Goal: Information Seeking & Learning: Learn about a topic

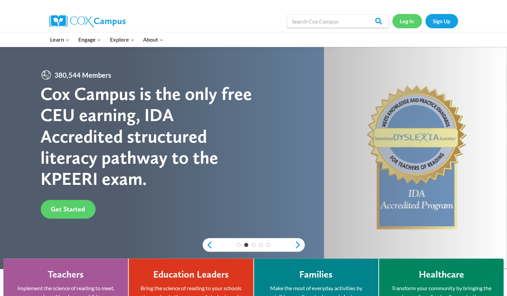
click at [412, 22] on link "Log In" at bounding box center [407, 21] width 30 height 14
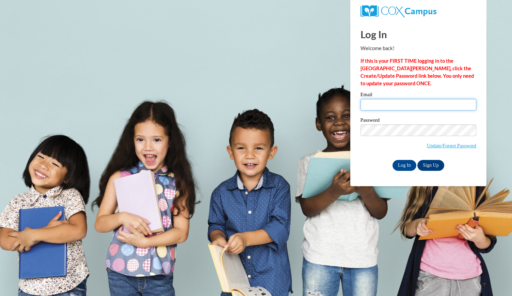
drag, startPoint x: 401, startPoint y: 104, endPoint x: 403, endPoint y: 110, distance: 6.5
click at [401, 104] on input "Email" at bounding box center [419, 105] width 116 height 12
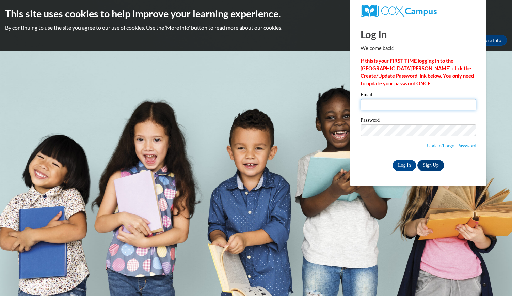
type input "graceimae2015@gmail.com"
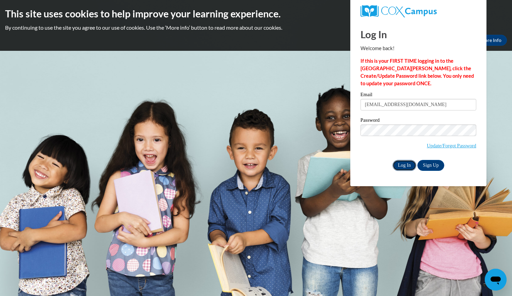
click at [404, 165] on input "Log In" at bounding box center [405, 165] width 24 height 11
click at [425, 105] on input "graceimae2015@gmail.com" at bounding box center [419, 105] width 116 height 12
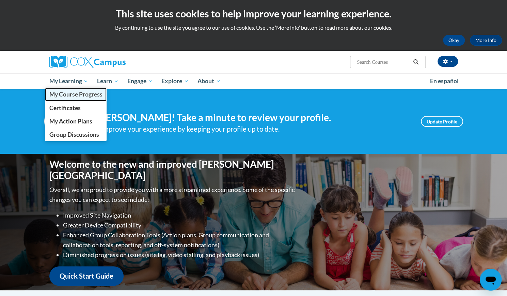
click at [72, 91] on span "My Course Progress" at bounding box center [75, 94] width 53 height 7
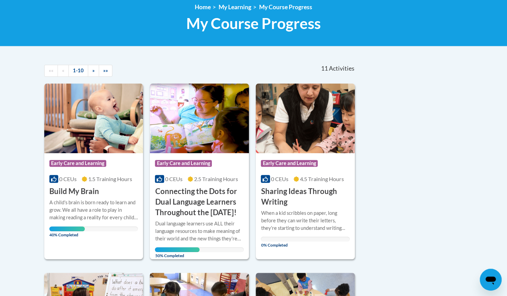
scroll to position [136, 0]
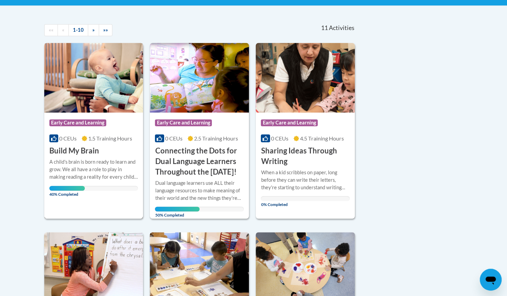
click at [117, 153] on div "Course Category: Early Care and Learning 0 CEUs 1.5 Training Hours COURSE Build…" at bounding box center [93, 134] width 99 height 44
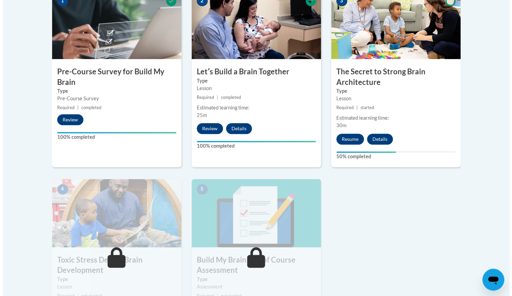
scroll to position [238, 0]
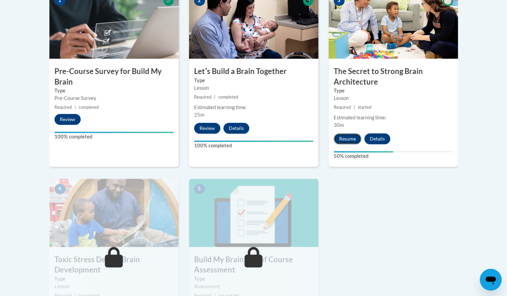
click at [351, 138] on button "Resume" at bounding box center [348, 138] width 28 height 11
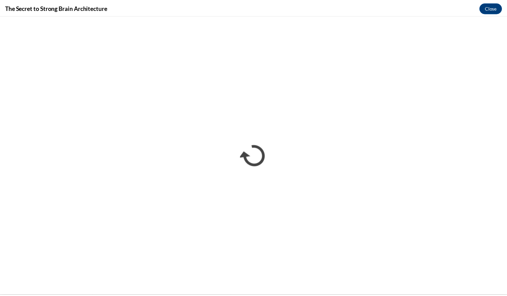
scroll to position [0, 0]
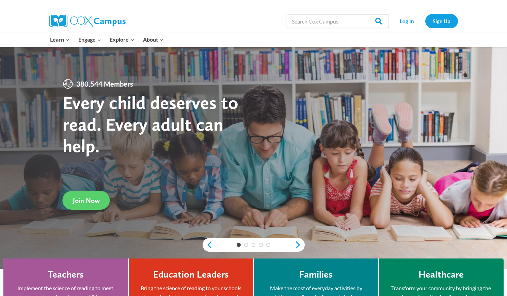
click at [414, 22] on link "Log In" at bounding box center [407, 21] width 30 height 14
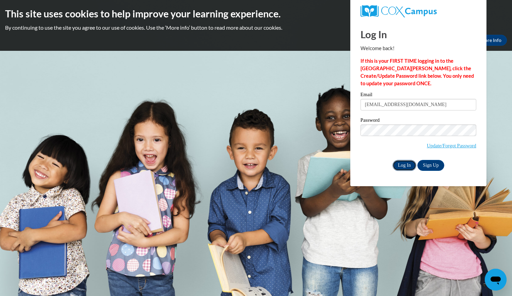
click at [406, 163] on input "Log In" at bounding box center [405, 165] width 24 height 11
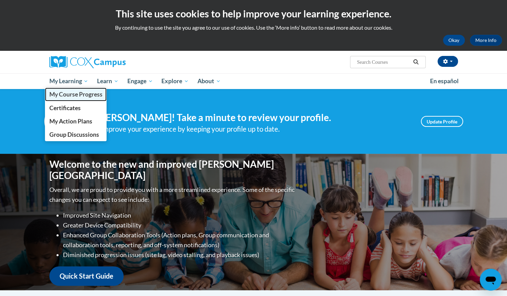
click at [77, 96] on span "My Course Progress" at bounding box center [75, 94] width 53 height 7
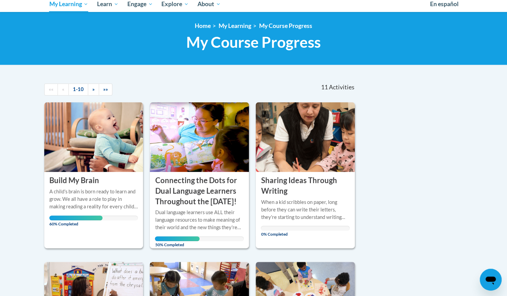
scroll to position [102, 0]
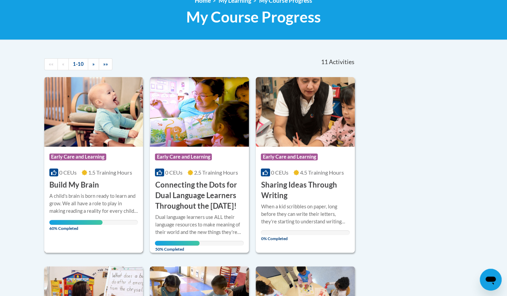
click at [82, 181] on h3 "Build My Brain" at bounding box center [74, 184] width 50 height 11
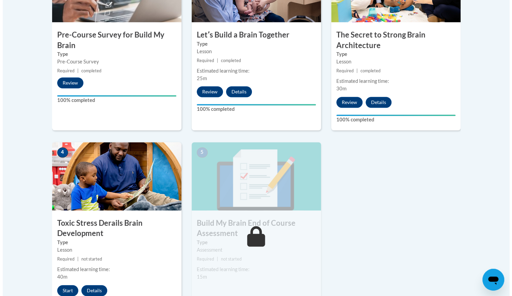
scroll to position [306, 0]
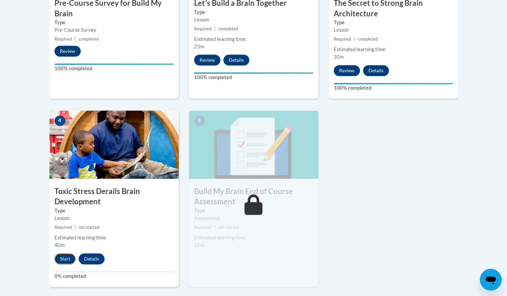
click at [61, 254] on button "Start" at bounding box center [64, 258] width 21 height 11
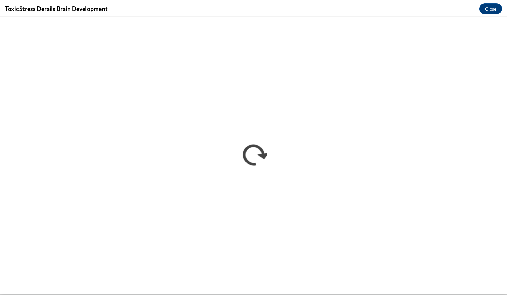
scroll to position [0, 0]
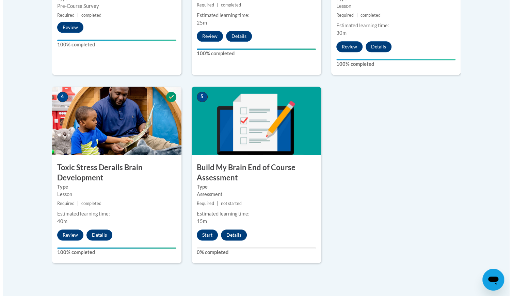
scroll to position [398, 0]
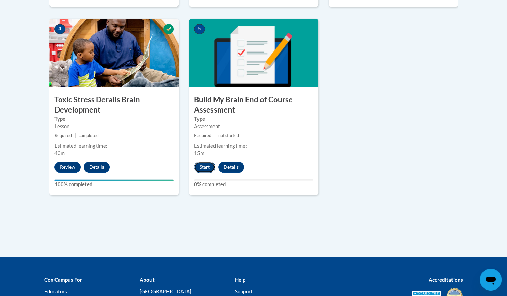
click at [208, 165] on button "Start" at bounding box center [204, 166] width 21 height 11
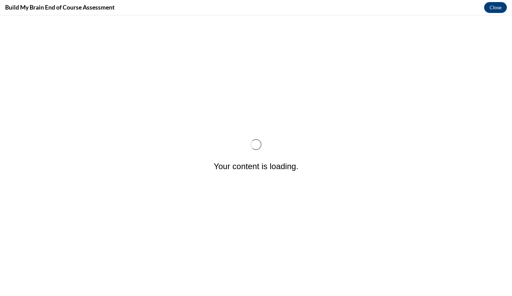
scroll to position [0, 0]
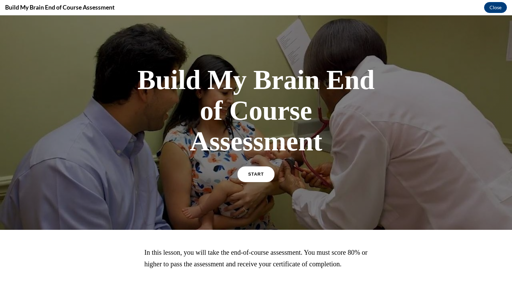
click at [257, 177] on link "START" at bounding box center [255, 174] width 37 height 16
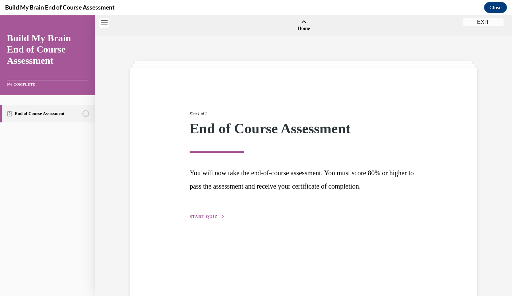
scroll to position [21, 0]
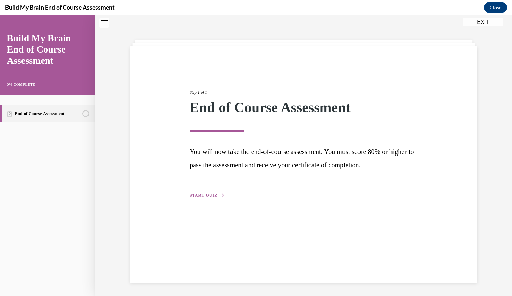
click at [210, 193] on span "START QUIZ" at bounding box center [204, 195] width 28 height 5
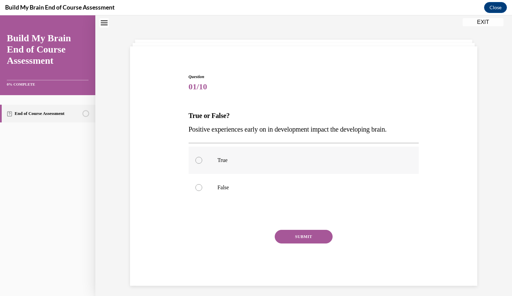
click at [236, 156] on label "True" at bounding box center [304, 159] width 230 height 27
click at [202, 157] on input "True" at bounding box center [198, 160] width 7 height 7
radio input "true"
click at [303, 235] on button "SUBMIT" at bounding box center [304, 236] width 58 height 14
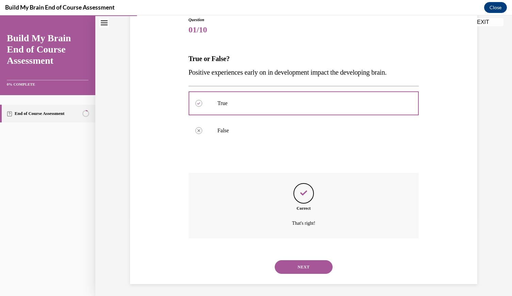
scroll to position [79, 0]
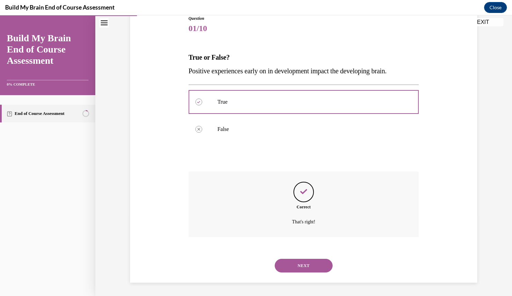
click at [307, 262] on button "NEXT" at bounding box center [304, 265] width 58 height 14
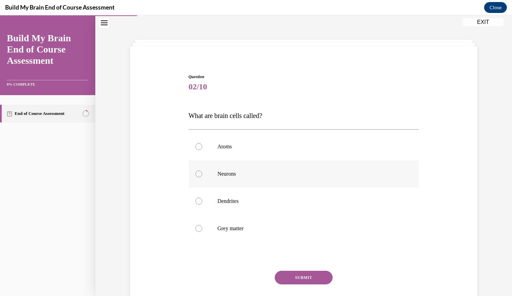
scroll to position [24, 0]
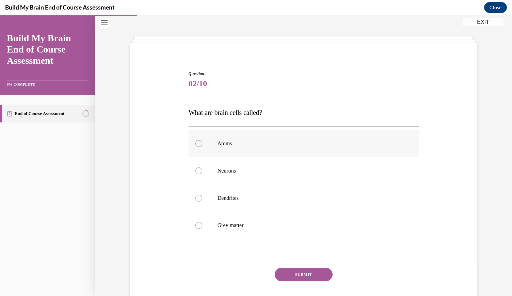
click at [252, 144] on p "Atoms" at bounding box center [310, 143] width 185 height 7
click at [202, 144] on input "Atoms" at bounding box center [198, 143] width 7 height 7
radio input "true"
click at [249, 165] on label "Neurons" at bounding box center [304, 170] width 230 height 27
click at [202, 167] on input "Neurons" at bounding box center [198, 170] width 7 height 7
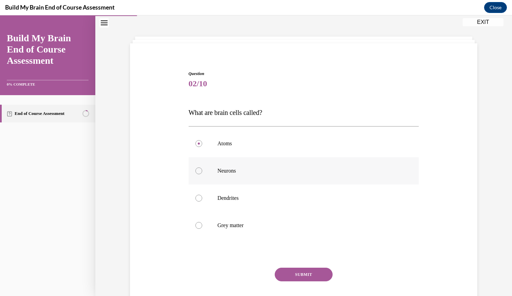
radio input "true"
click at [306, 274] on button "SUBMIT" at bounding box center [304, 274] width 58 height 14
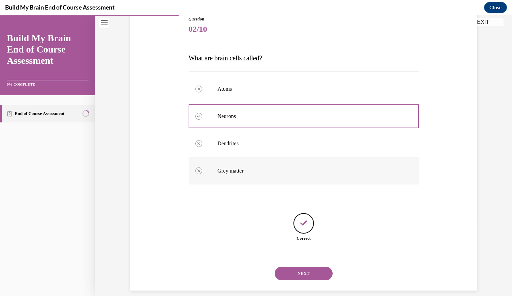
scroll to position [86, 0]
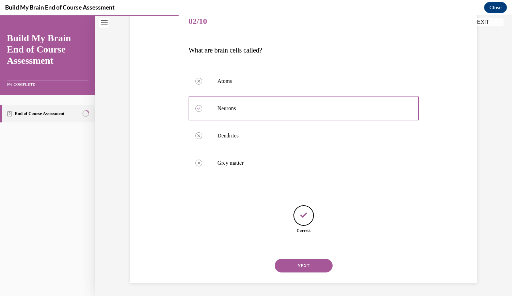
click at [315, 269] on button "NEXT" at bounding box center [304, 265] width 58 height 14
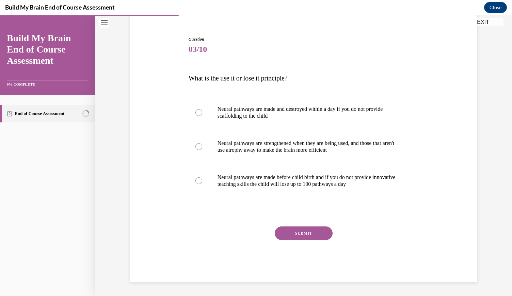
scroll to position [58, 0]
click at [330, 107] on p "Neural pathways are made and destroyed within a day if you do not provide scaff…" at bounding box center [310, 113] width 185 height 14
click at [202, 109] on input "Neural pathways are made and destroyed within a day if you do not provide scaff…" at bounding box center [198, 112] width 7 height 7
radio input "true"
click at [316, 228] on button "SUBMIT" at bounding box center [304, 233] width 58 height 14
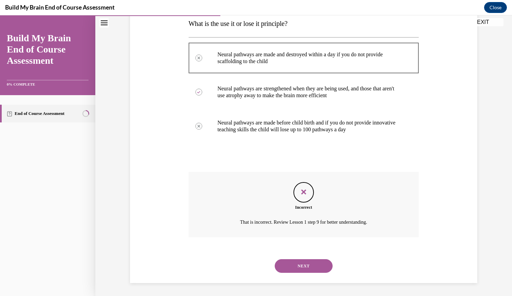
scroll to position [113, 0]
click at [313, 265] on button "NEXT" at bounding box center [304, 265] width 58 height 14
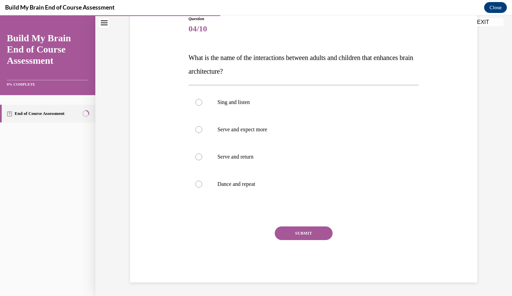
scroll to position [76, 0]
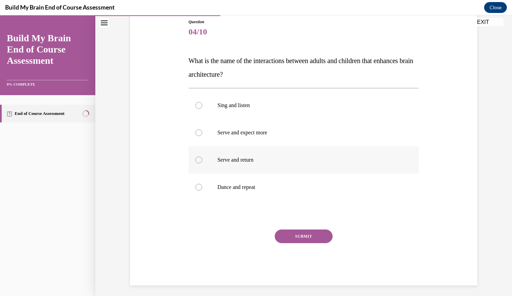
click at [248, 159] on p "Serve and return" at bounding box center [310, 159] width 185 height 7
click at [202, 159] on input "Serve and return" at bounding box center [198, 159] width 7 height 7
radio input "true"
click at [302, 233] on button "SUBMIT" at bounding box center [304, 236] width 58 height 14
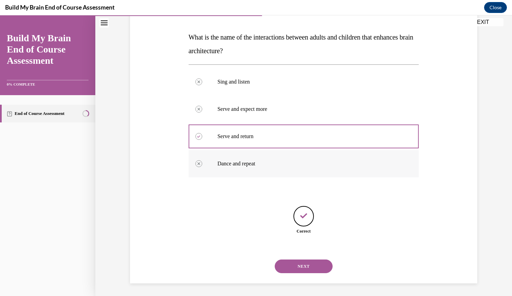
scroll to position [100, 0]
click at [309, 259] on button "NEXT" at bounding box center [304, 265] width 58 height 14
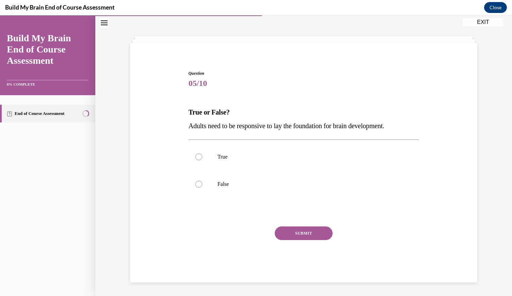
scroll to position [24, 0]
click at [224, 156] on p "True" at bounding box center [310, 157] width 185 height 7
click at [202, 156] on input "True" at bounding box center [198, 157] width 7 height 7
radio input "true"
click at [312, 237] on button "SUBMIT" at bounding box center [304, 233] width 58 height 14
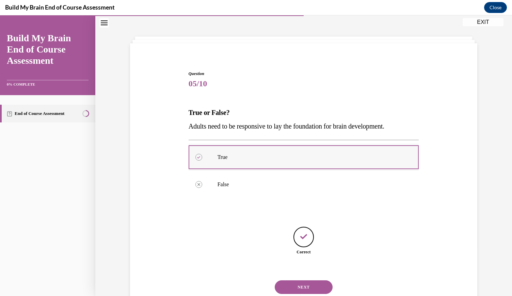
scroll to position [46, 0]
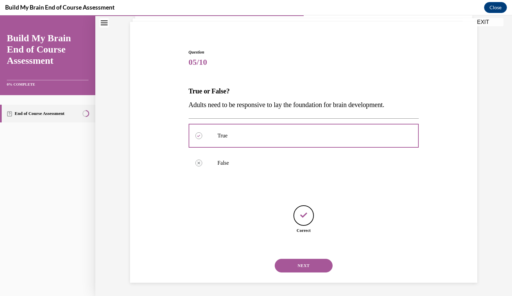
click at [309, 263] on button "NEXT" at bounding box center [304, 265] width 58 height 14
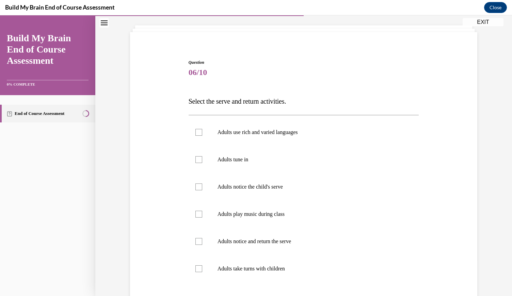
scroll to position [38, 0]
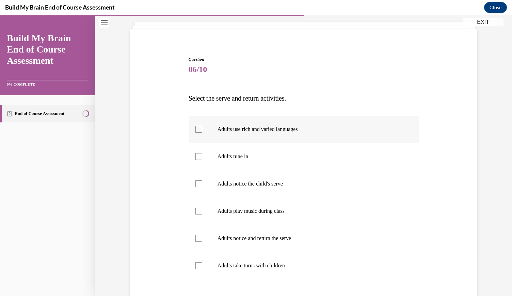
click at [251, 135] on label "Adults use rich and varied languages" at bounding box center [304, 128] width 230 height 27
click at [202, 132] on input "Adults use rich and varied languages" at bounding box center [198, 129] width 7 height 7
checkbox input "true"
click at [239, 154] on p "Adults tune in" at bounding box center [310, 156] width 185 height 7
click at [202, 154] on input "Adults tune in" at bounding box center [198, 156] width 7 height 7
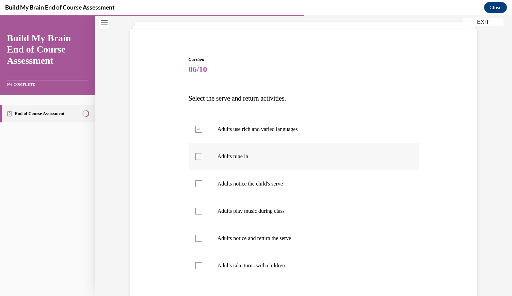
checkbox input "true"
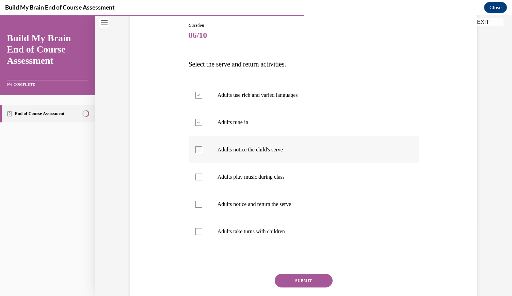
click at [239, 147] on p "Adults notice the child's serve" at bounding box center [310, 149] width 185 height 7
click at [202, 147] on input "Adults notice the child's serve" at bounding box center [198, 149] width 7 height 7
checkbox input "true"
click at [258, 201] on p "Adults notice and return the serve" at bounding box center [310, 204] width 185 height 7
click at [202, 201] on input "Adults notice and return the serve" at bounding box center [198, 204] width 7 height 7
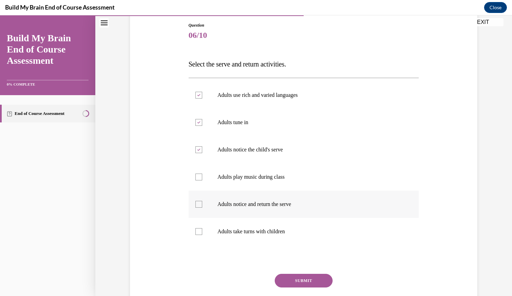
checkbox input "true"
drag, startPoint x: 266, startPoint y: 234, endPoint x: 270, endPoint y: 241, distance: 7.7
click at [267, 235] on label "Adults take turns with children" at bounding box center [304, 231] width 230 height 27
click at [291, 225] on label "Adults take turns with children" at bounding box center [304, 231] width 230 height 27
click at [202, 228] on input "Adults take turns with children" at bounding box center [198, 231] width 7 height 7
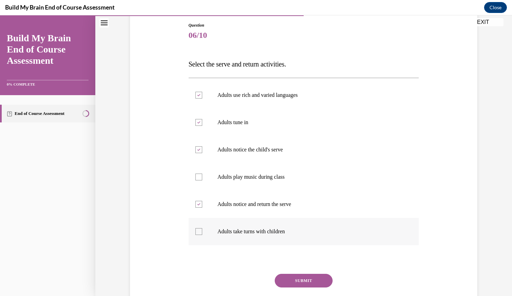
checkbox input "true"
click at [309, 278] on button "SUBMIT" at bounding box center [304, 280] width 58 height 14
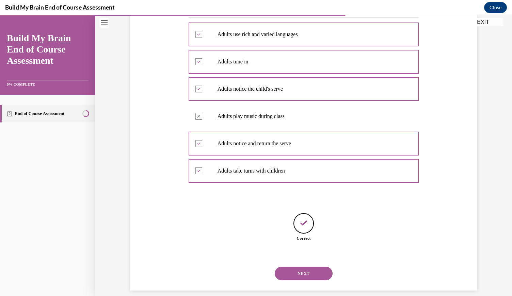
scroll to position [141, 0]
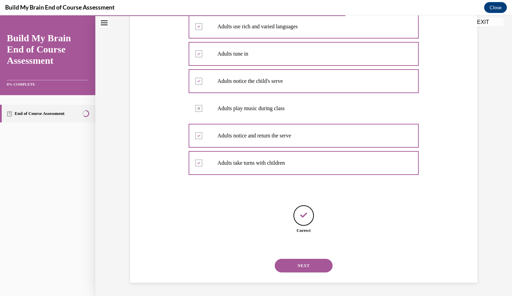
click at [297, 261] on button "NEXT" at bounding box center [304, 265] width 58 height 14
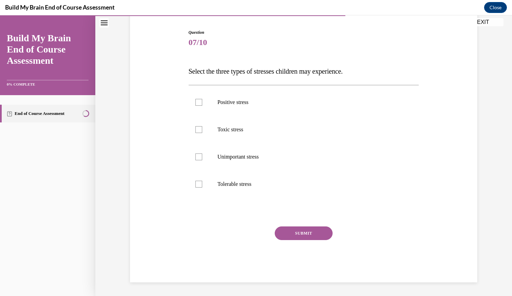
scroll to position [65, 0]
click at [248, 105] on p "Positive stress" at bounding box center [310, 102] width 185 height 7
click at [202, 105] on input "Positive stress" at bounding box center [198, 102] width 7 height 7
checkbox input "true"
click at [249, 128] on p "Toxic stress" at bounding box center [310, 129] width 185 height 7
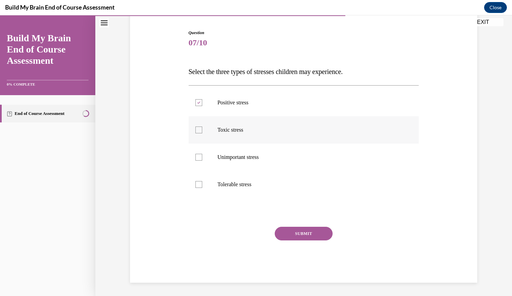
click at [202, 128] on input "Toxic stress" at bounding box center [198, 129] width 7 height 7
checkbox input "true"
click at [244, 186] on label "Tolerable stress" at bounding box center [304, 184] width 230 height 27
click at [202, 186] on input "Tolerable stress" at bounding box center [198, 184] width 7 height 7
checkbox input "true"
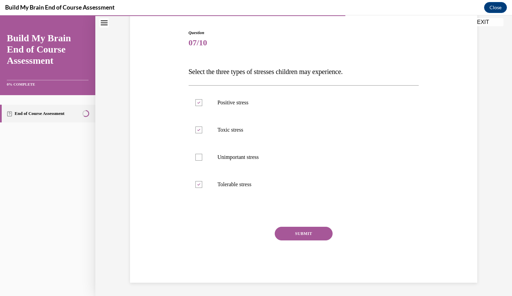
click at [301, 233] on button "SUBMIT" at bounding box center [304, 233] width 58 height 14
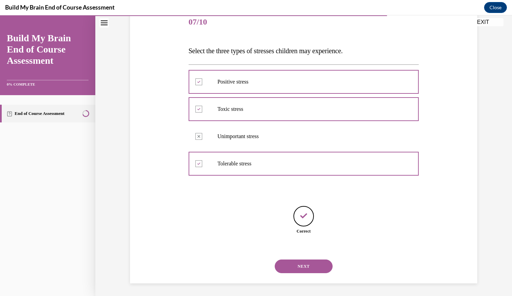
scroll to position [86, 0]
click at [305, 264] on button "NEXT" at bounding box center [304, 265] width 58 height 14
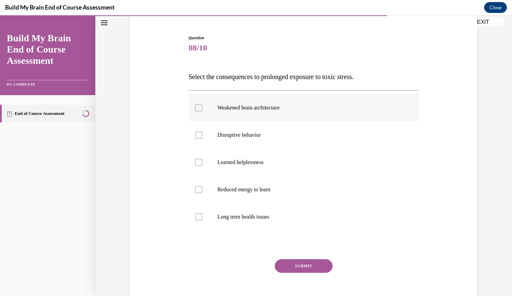
scroll to position [69, 0]
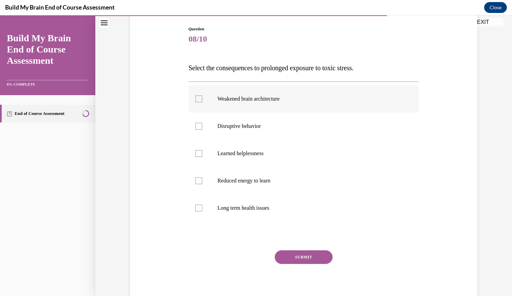
click at [284, 102] on label "Weakened brain architecture" at bounding box center [304, 98] width 230 height 27
click at [202, 102] on input "Weakened brain architecture" at bounding box center [198, 98] width 7 height 7
checkbox input "true"
click at [275, 130] on label "Disruptive behavior" at bounding box center [304, 125] width 230 height 27
click at [202, 129] on input "Disruptive behavior" at bounding box center [198, 126] width 7 height 7
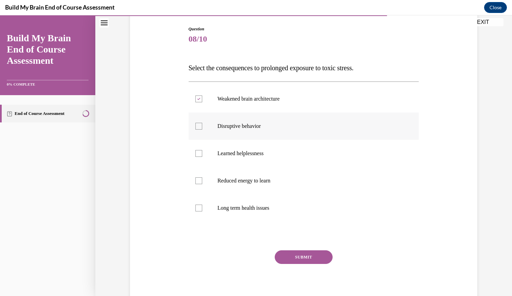
checkbox input "true"
click at [282, 181] on p "Reduced energy to learn" at bounding box center [310, 180] width 185 height 7
click at [202, 181] on input "Reduced energy to learn" at bounding box center [198, 180] width 7 height 7
checkbox input "true"
click at [272, 214] on label "Long term health issues" at bounding box center [304, 207] width 230 height 27
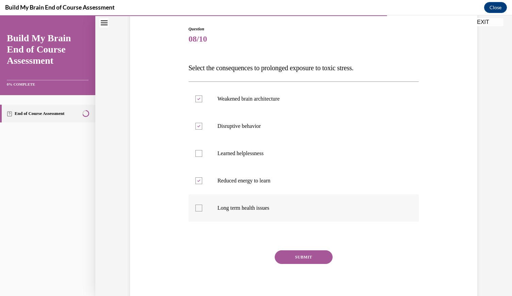
click at [202, 211] on input "Long term health issues" at bounding box center [198, 207] width 7 height 7
checkbox input "true"
click at [300, 258] on button "SUBMIT" at bounding box center [304, 257] width 58 height 14
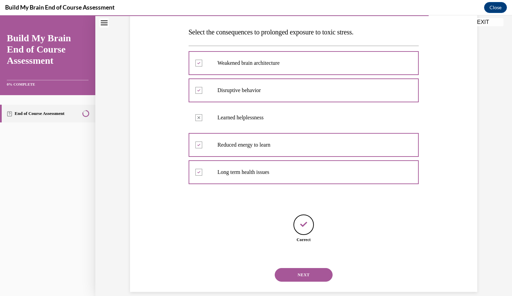
scroll to position [114, 0]
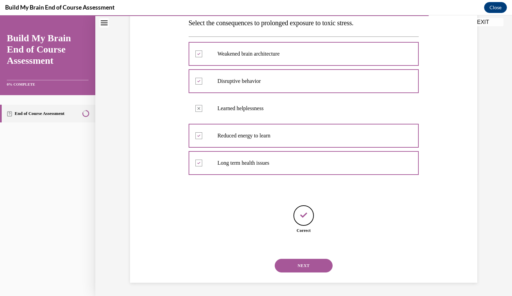
click at [310, 264] on button "NEXT" at bounding box center [304, 265] width 58 height 14
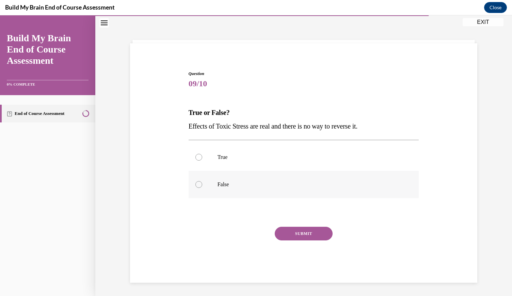
click at [251, 182] on p "False" at bounding box center [310, 184] width 185 height 7
click at [202, 182] on input "False" at bounding box center [198, 184] width 7 height 7
radio input "true"
click at [307, 235] on button "SUBMIT" at bounding box center [304, 233] width 58 height 14
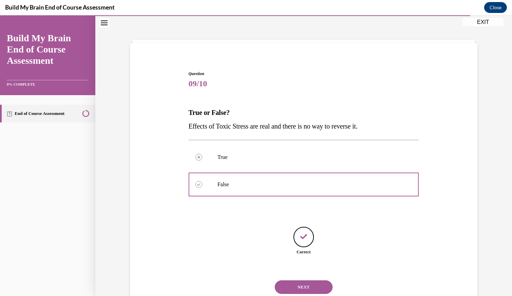
scroll to position [46, 0]
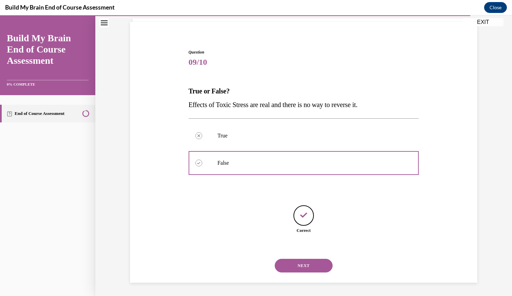
click at [304, 262] on button "NEXT" at bounding box center [304, 265] width 58 height 14
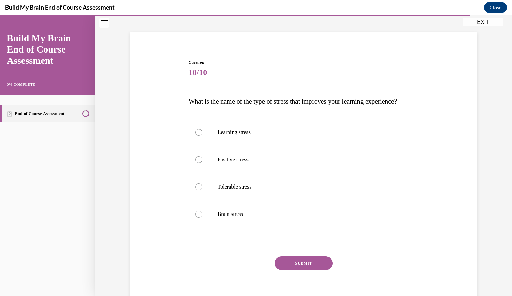
scroll to position [38, 0]
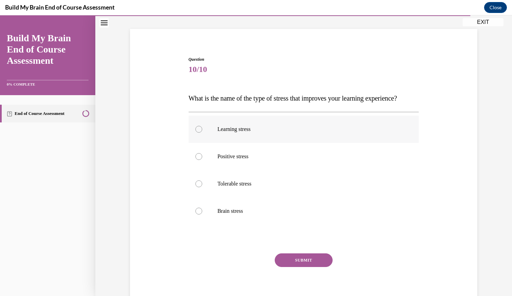
click at [257, 143] on label "Learning stress" at bounding box center [304, 128] width 230 height 27
click at [202, 132] on input "Learning stress" at bounding box center [198, 129] width 7 height 7
radio input "true"
drag, startPoint x: 258, startPoint y: 171, endPoint x: 259, endPoint y: 176, distance: 4.6
click at [259, 160] on p "Positive stress" at bounding box center [310, 156] width 185 height 7
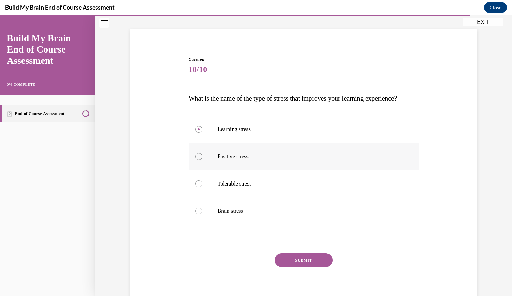
click at [202, 160] on input "Positive stress" at bounding box center [198, 156] width 7 height 7
radio input "true"
click at [312, 267] on button "SUBMIT" at bounding box center [304, 260] width 58 height 14
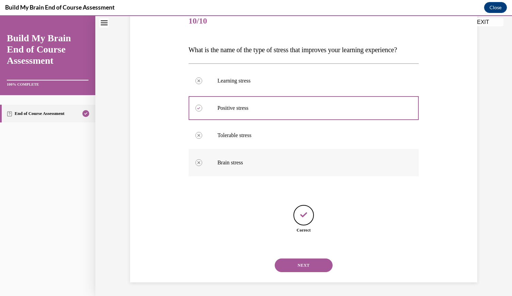
scroll to position [100, 0]
click at [309, 267] on button "NEXT" at bounding box center [304, 265] width 58 height 14
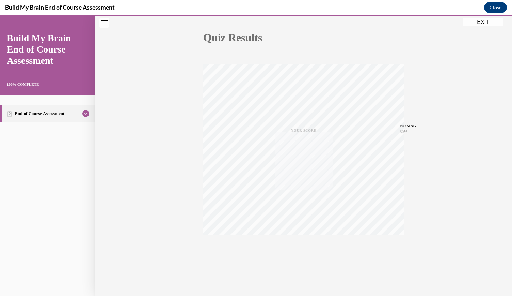
scroll to position [68, 0]
click at [482, 23] on button "EXIT" at bounding box center [483, 22] width 41 height 8
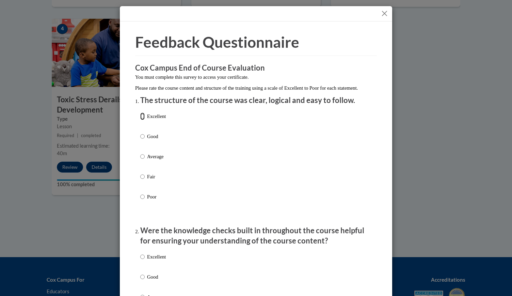
click at [140, 120] on input "Excellent" at bounding box center [142, 115] width 4 height 7
radio input "true"
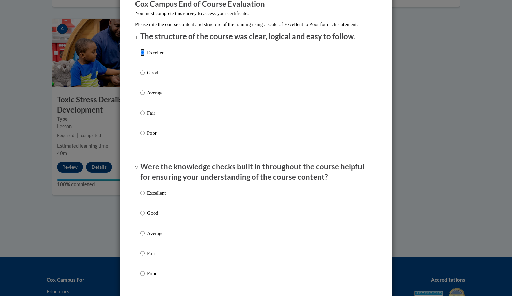
scroll to position [68, 0]
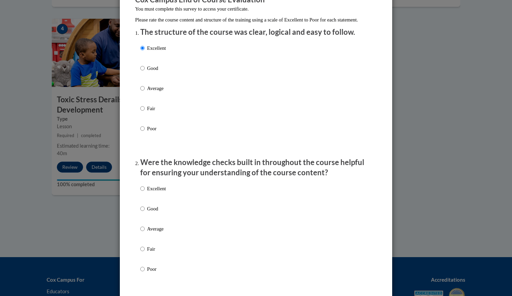
click at [147, 192] on p "Excellent" at bounding box center [156, 188] width 19 height 7
click at [145, 192] on input "Excellent" at bounding box center [142, 188] width 4 height 7
radio input "true"
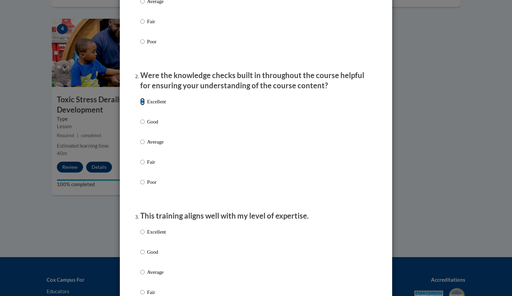
scroll to position [204, 0]
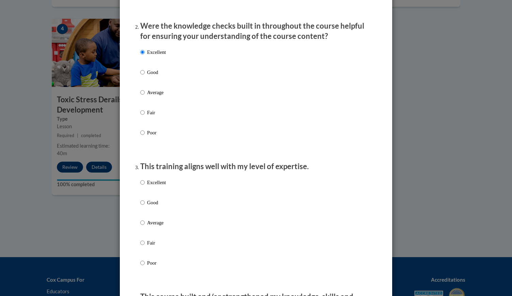
click at [150, 194] on label "Excellent" at bounding box center [153, 187] width 26 height 18
click at [145, 186] on input "Excellent" at bounding box center [142, 181] width 4 height 7
radio input "true"
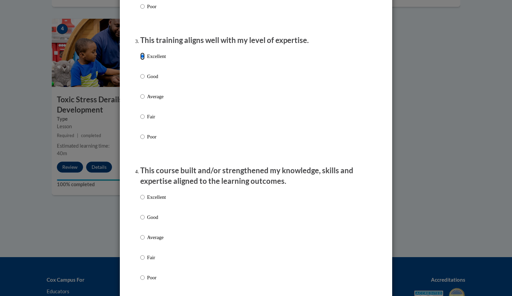
scroll to position [340, 0]
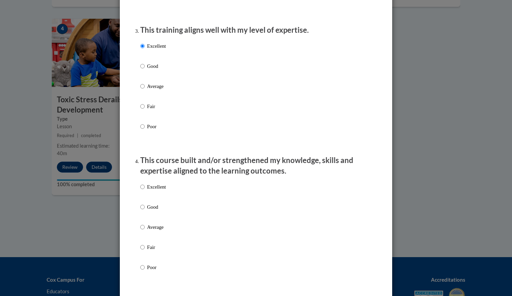
click at [154, 190] on p "Excellent" at bounding box center [156, 186] width 19 height 7
click at [145, 190] on input "Excellent" at bounding box center [142, 186] width 4 height 7
radio input "true"
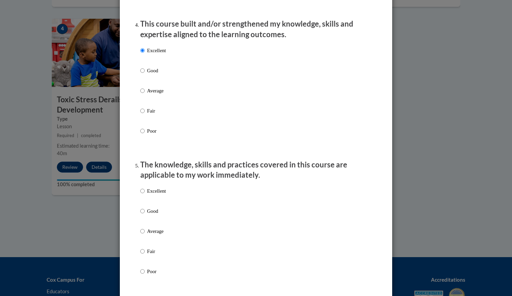
click at [150, 194] on p "Excellent" at bounding box center [156, 190] width 19 height 7
click at [145, 194] on input "Excellent" at bounding box center [142, 190] width 4 height 7
radio input "true"
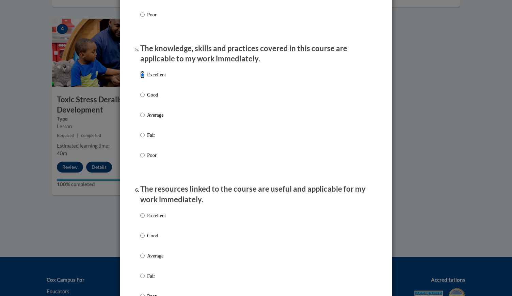
scroll to position [613, 0]
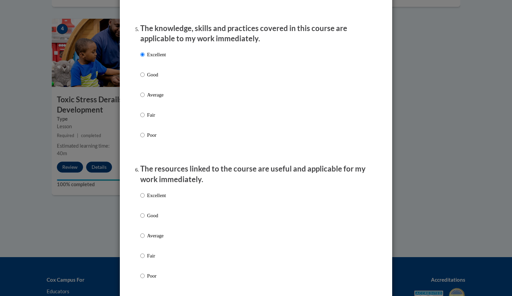
click at [152, 199] on p "Excellent" at bounding box center [156, 194] width 19 height 7
click at [145, 199] on input "Excellent" at bounding box center [142, 194] width 4 height 7
radio input "true"
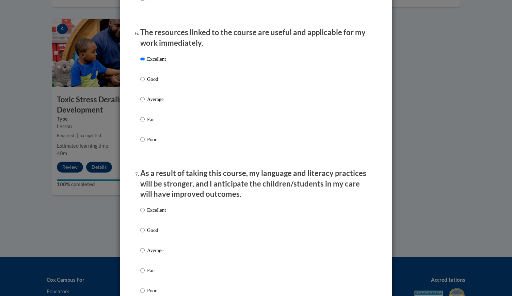
click at [152, 213] on p "Excellent" at bounding box center [156, 209] width 19 height 7
click at [145, 213] on input "Excellent" at bounding box center [142, 209] width 4 height 7
radio input "true"
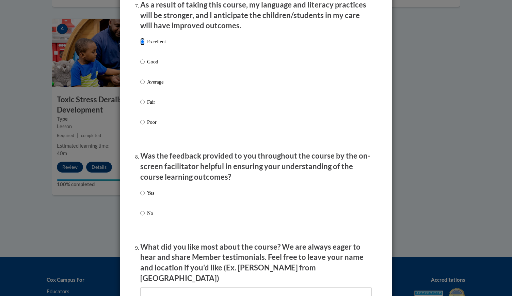
scroll to position [953, 0]
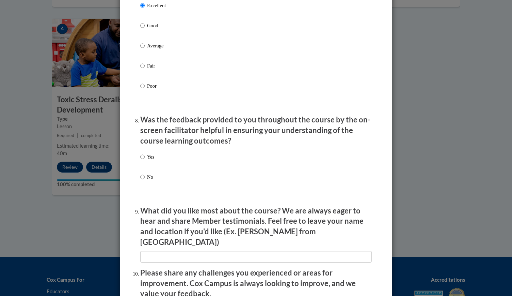
click at [147, 160] on p "Yes" at bounding box center [150, 156] width 7 height 7
click at [145, 160] on input "Yes" at bounding box center [142, 156] width 4 height 7
radio input "true"
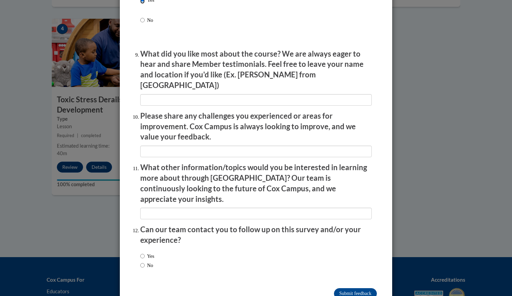
scroll to position [1120, 0]
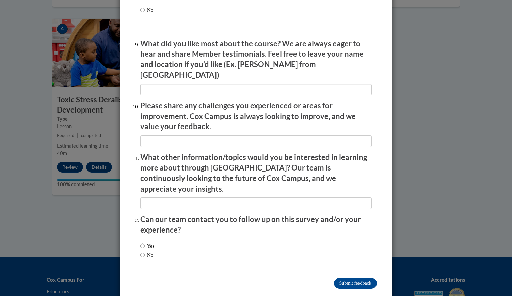
click at [152, 238] on div "Yes No" at bounding box center [147, 249] width 14 height 23
click at [148, 242] on label "Yes" at bounding box center [147, 245] width 14 height 7
click at [145, 242] on input "Yes" at bounding box center [142, 245] width 4 height 7
radio input "true"
click at [356, 277] on input "Submit feedback" at bounding box center [355, 282] width 43 height 11
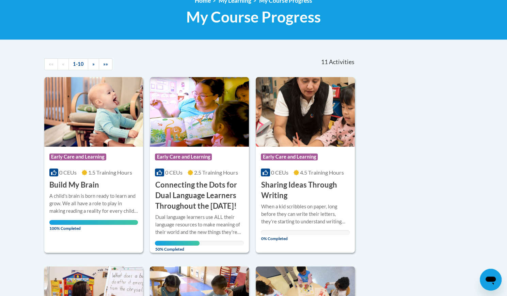
scroll to position [136, 0]
